Goal: Task Accomplishment & Management: Manage account settings

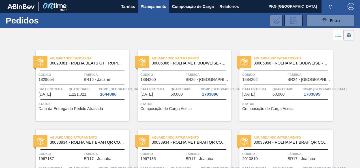
scroll to position [170, 0]
click at [162, 5] on span "Planejamento" at bounding box center [154, 6] width 26 height 7
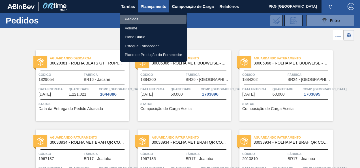
click at [130, 18] on li "Pedidos" at bounding box center [153, 19] width 67 height 9
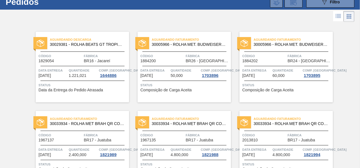
scroll to position [2, 0]
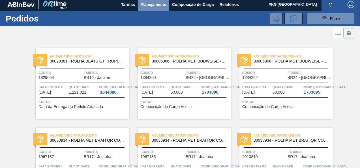
click at [152, 2] on span "Planejamento" at bounding box center [154, 4] width 26 height 7
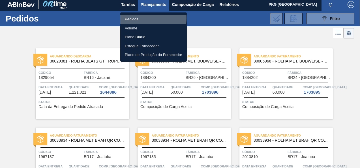
click at [133, 18] on li "Pedidos" at bounding box center [153, 19] width 67 height 9
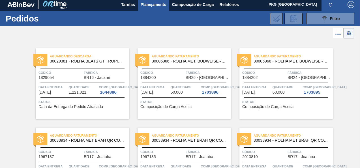
scroll to position [0, 0]
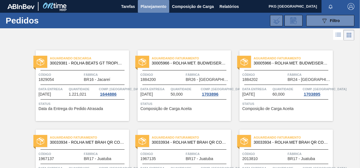
click at [157, 7] on span "Planejamento" at bounding box center [154, 6] width 26 height 7
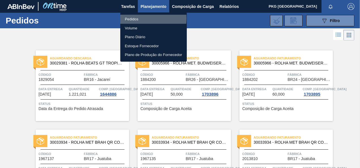
click at [138, 18] on li "Pedidos" at bounding box center [153, 19] width 67 height 9
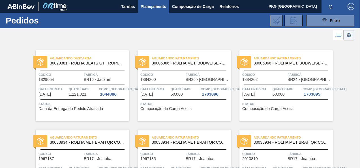
click at [159, 5] on span "Planejamento" at bounding box center [154, 6] width 26 height 7
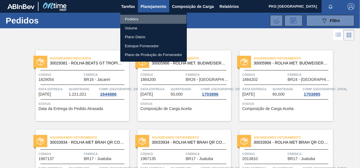
click at [136, 19] on li "Pedidos" at bounding box center [153, 19] width 67 height 9
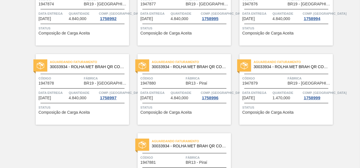
scroll to position [1162, 0]
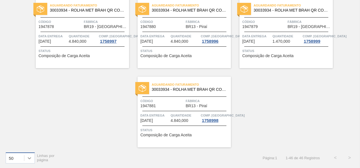
click at [32, 155] on icon at bounding box center [30, 158] width 6 height 6
click at [29, 141] on div "100" at bounding box center [20, 144] width 29 height 10
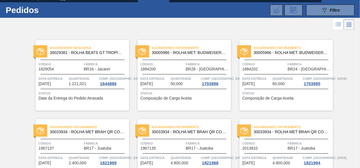
scroll to position [0, 0]
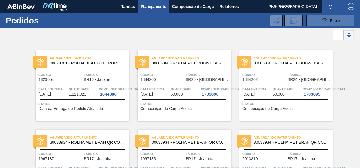
click at [326, 21] on icon "089F7B8B-B2A5-4AFE-B5C0-19BA573D28AC" at bounding box center [324, 20] width 7 height 7
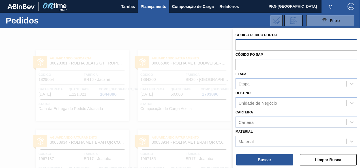
click at [279, 45] on input "text" at bounding box center [296, 44] width 122 height 11
drag, startPoint x: 279, startPoint y: 43, endPoint x: 201, endPoint y: 40, distance: 78.7
click at [233, 40] on div "Código Pedido Portal 2034406 Códido PO SAP Etapa Etapa Destino Unidade de Negóc…" at bounding box center [296, 112] width 127 height 168
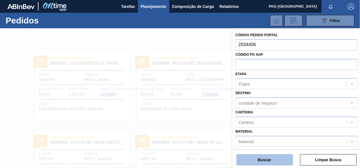
type input "2034406"
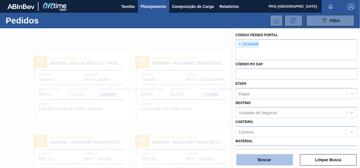
click at [279, 160] on button "Buscar" at bounding box center [264, 159] width 57 height 11
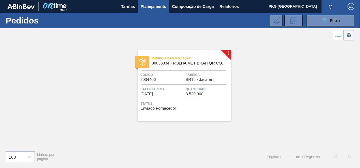
click at [223, 55] on span "Pedido em Negociação" at bounding box center [191, 58] width 79 height 6
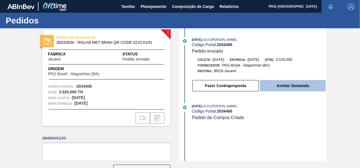
click at [308, 84] on button "Aceitar Demanda" at bounding box center [293, 85] width 66 height 11
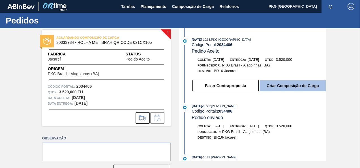
click at [281, 86] on button "Criar Composição de Carga" at bounding box center [293, 85] width 66 height 11
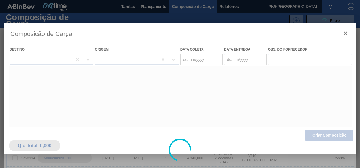
type coleta "[DATE]"
type entrega "[DATE]"
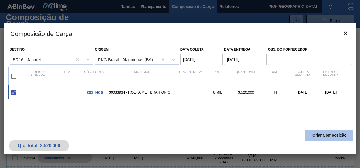
click at [324, 134] on button "Criar Composição" at bounding box center [329, 135] width 48 height 11
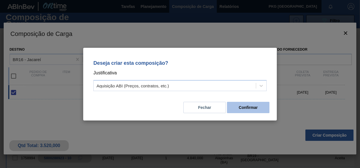
click at [253, 106] on button "Confirmar" at bounding box center [248, 107] width 42 height 11
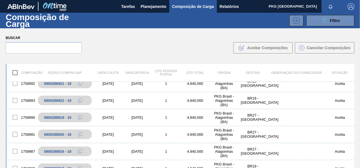
scroll to position [113, 0]
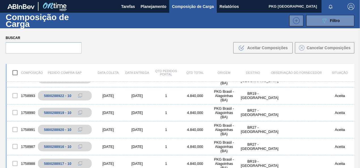
drag, startPoint x: 354, startPoint y: 107, endPoint x: 354, endPoint y: 115, distance: 7.6
click at [354, 115] on div "Composição Pedido Compra SAP Data coleta Data entrega Qtd Pedidos Portal Qtd To…" at bounding box center [180, 134] width 360 height 150
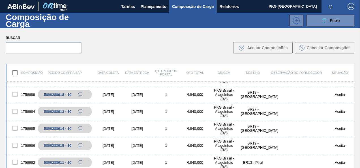
scroll to position [283, 0]
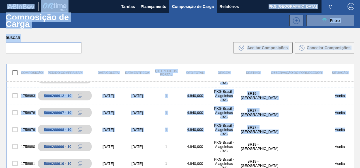
drag, startPoint x: 353, startPoint y: 122, endPoint x: 361, endPoint y: 123, distance: 8.3
click at [360, 0] on html "Tarefas Planejamento Composição de Carga Relatórios PKG Brasil Marcar todas com…" at bounding box center [180, 0] width 360 height 0
click at [1, 82] on div "Composição Pedido Compra SAP Data coleta Data entrega Qtd Pedidos Portal Qtd To…" at bounding box center [180, 134] width 360 height 150
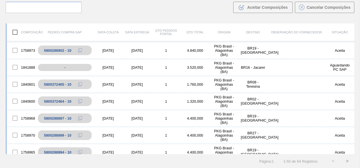
scroll to position [493, 0]
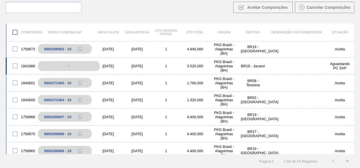
click at [87, 66] on div "-" at bounding box center [69, 66] width 62 height 10
click at [16, 64] on div at bounding box center [15, 66] width 12 height 12
click at [113, 65] on div "[DATE]" at bounding box center [108, 66] width 29 height 4
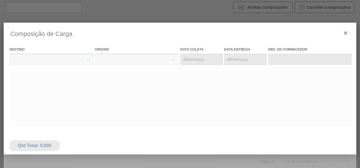
type coleta "[DATE]"
type entrega "[DATE]"
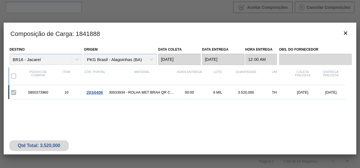
click at [146, 92] on span "30033934 - ROLHA MET BRAH QR CODE 021CX105" at bounding box center [142, 92] width 67 height 4
click at [95, 93] on span "2034406" at bounding box center [95, 92] width 16 height 5
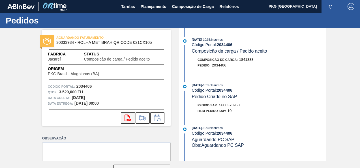
click at [125, 117] on icon at bounding box center [128, 118] width 7 height 7
click at [159, 9] on span "Planejamento" at bounding box center [154, 6] width 26 height 7
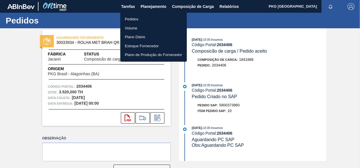
click at [132, 18] on li "Pedidos" at bounding box center [153, 19] width 67 height 9
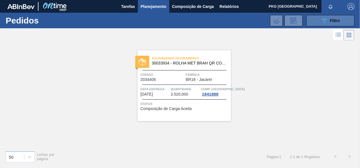
click at [336, 18] on span "Filtro" at bounding box center [335, 20] width 10 height 5
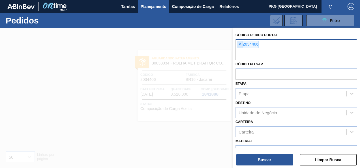
click at [241, 41] on span "×" at bounding box center [239, 44] width 5 height 7
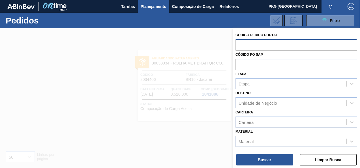
scroll to position [70, 0]
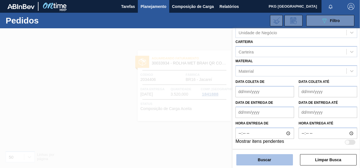
click at [280, 162] on button "Buscar" at bounding box center [264, 159] width 57 height 11
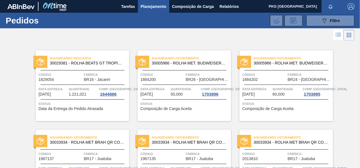
click at [153, 7] on span "Planejamento" at bounding box center [154, 6] width 26 height 7
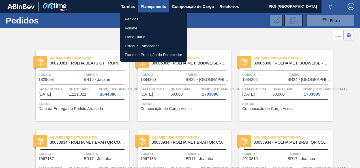
click at [132, 18] on li "Pedidos" at bounding box center [153, 19] width 67 height 9
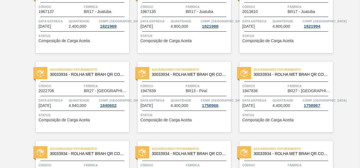
scroll to position [294, 0]
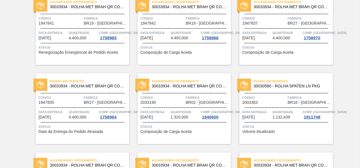
drag, startPoint x: 358, startPoint y: 44, endPoint x: 357, endPoint y: 48, distance: 3.4
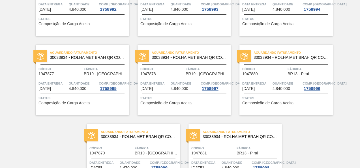
scroll to position [1162, 0]
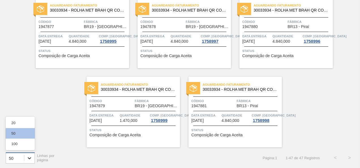
click at [29, 159] on icon at bounding box center [29, 158] width 3 height 2
click at [20, 144] on div "100" at bounding box center [20, 144] width 29 height 10
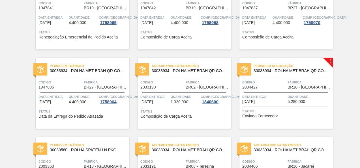
scroll to position [284, 0]
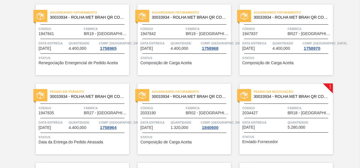
click at [297, 103] on div "Pedido em Negociação 30033934 - ROLHA MET BRAH QR CODE 021CX105 Código 2034427 …" at bounding box center [285, 119] width 93 height 71
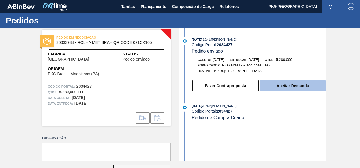
click at [294, 85] on button "Aceitar Demanda" at bounding box center [293, 85] width 66 height 11
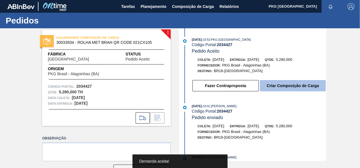
click at [284, 88] on button "Criar Composição de Carga" at bounding box center [293, 85] width 66 height 11
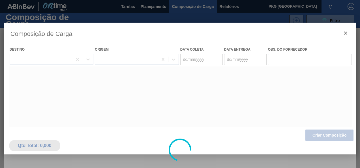
type coleta "[DATE]"
type entrega "[DATE]"
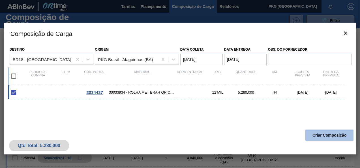
click at [315, 135] on button "Criar Composição" at bounding box center [329, 135] width 48 height 11
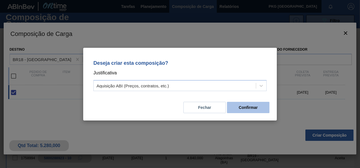
click at [267, 108] on button "Confirmar" at bounding box center [248, 107] width 42 height 11
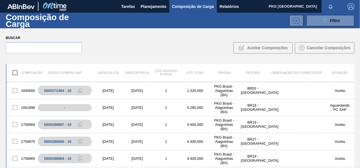
scroll to position [509, 0]
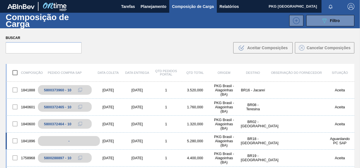
click at [85, 138] on div "-" at bounding box center [69, 141] width 62 height 10
click at [18, 142] on div at bounding box center [15, 141] width 12 height 12
click at [15, 140] on div at bounding box center [15, 141] width 12 height 12
click at [186, 145] on div "1841896 - [DATE] [DATE] 1 5.280,000 PKG [GEOGRAPHIC_DATA] - [GEOGRAPHIC_DATA] (…" at bounding box center [180, 141] width 349 height 17
click at [65, 141] on div "-" at bounding box center [69, 141] width 62 height 10
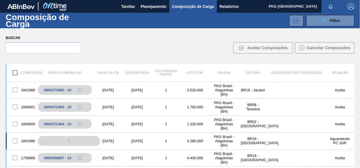
click at [65, 0] on body "Tarefas Planejamento Composição de Carga Relatórios PKG Brasil Marcar todas com…" at bounding box center [180, 0] width 360 height 0
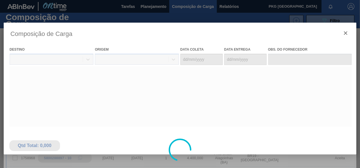
type coleta "[DATE]"
type entrega "[DATE]"
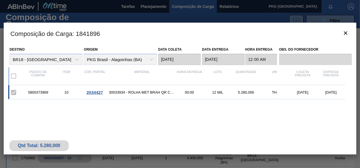
click at [95, 93] on span "2034427" at bounding box center [95, 92] width 16 height 5
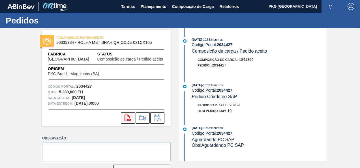
click at [129, 118] on icon "svg{fill:#ff0000}" at bounding box center [128, 118] width 7 height 7
click at [143, 5] on span "Planejamento" at bounding box center [154, 6] width 26 height 7
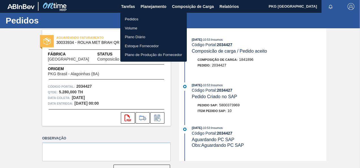
click at [136, 19] on li "Pedidos" at bounding box center [153, 19] width 67 height 9
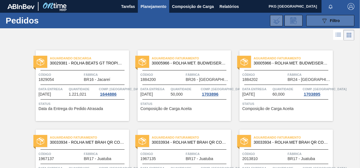
click at [333, 22] on span "Filtro" at bounding box center [335, 20] width 10 height 5
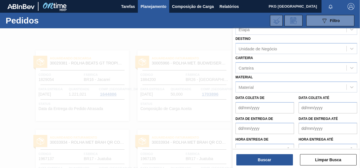
scroll to position [70, 0]
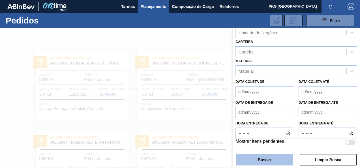
click at [275, 161] on button "Buscar" at bounding box center [264, 159] width 57 height 11
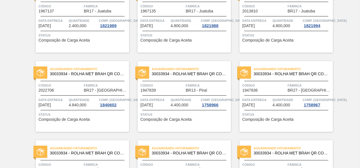
scroll to position [0, 0]
